Goal: Transaction & Acquisition: Download file/media

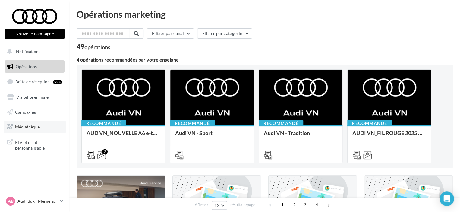
click at [40, 124] on link "Médiathèque" at bounding box center [35, 127] width 62 height 13
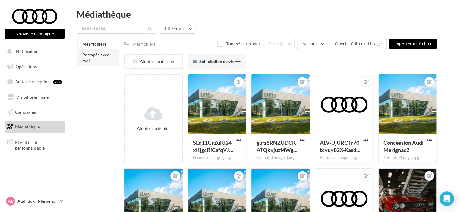
click at [88, 55] on span "Partagés avec moi" at bounding box center [95, 57] width 27 height 11
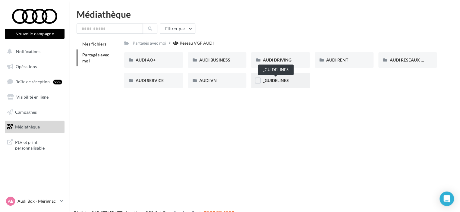
click at [279, 82] on span "_GUIDELINES" at bounding box center [276, 80] width 26 height 5
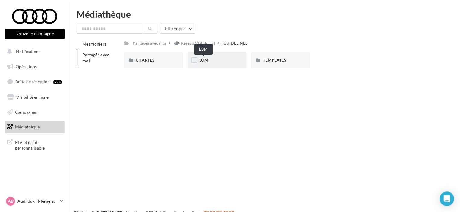
click at [207, 61] on span "LOM" at bounding box center [203, 59] width 9 height 5
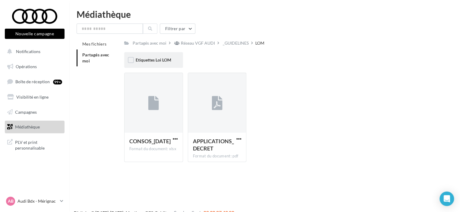
click at [155, 61] on span "Etiquettes Loi LOM" at bounding box center [154, 59] width 36 height 5
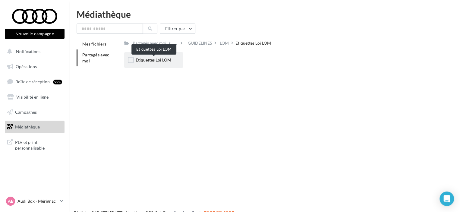
click at [158, 59] on span "Etiquettes Loi LOM" at bounding box center [154, 59] width 36 height 5
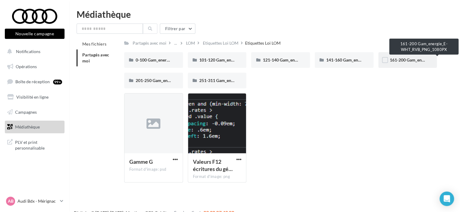
click at [397, 60] on span "161-200 Gam_energie_E-WHT_RVB_PNG_1080PX" at bounding box center [438, 59] width 96 height 5
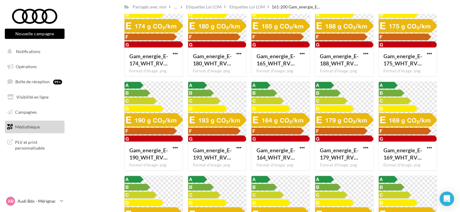
scroll to position [551, 0]
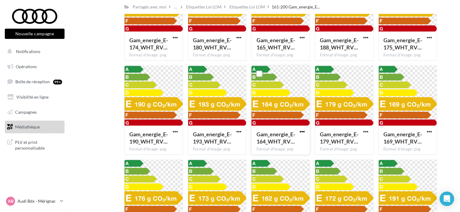
click at [302, 132] on span "button" at bounding box center [302, 131] width 5 height 5
click at [287, 144] on button "Télécharger" at bounding box center [276, 144] width 60 height 16
